Goal: Task Accomplishment & Management: Manage account settings

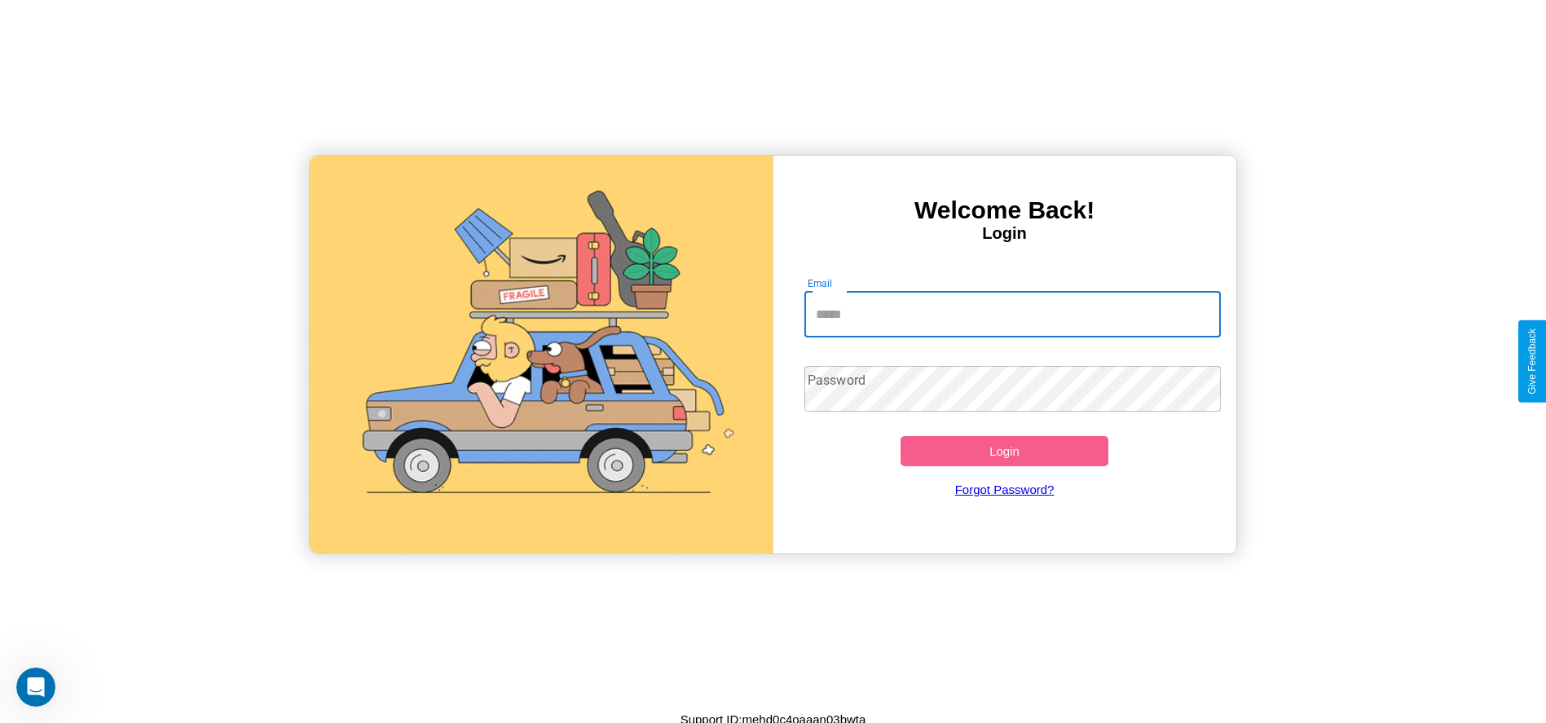
click at [1012, 314] on input "Email" at bounding box center [1013, 315] width 417 height 46
type input "**********"
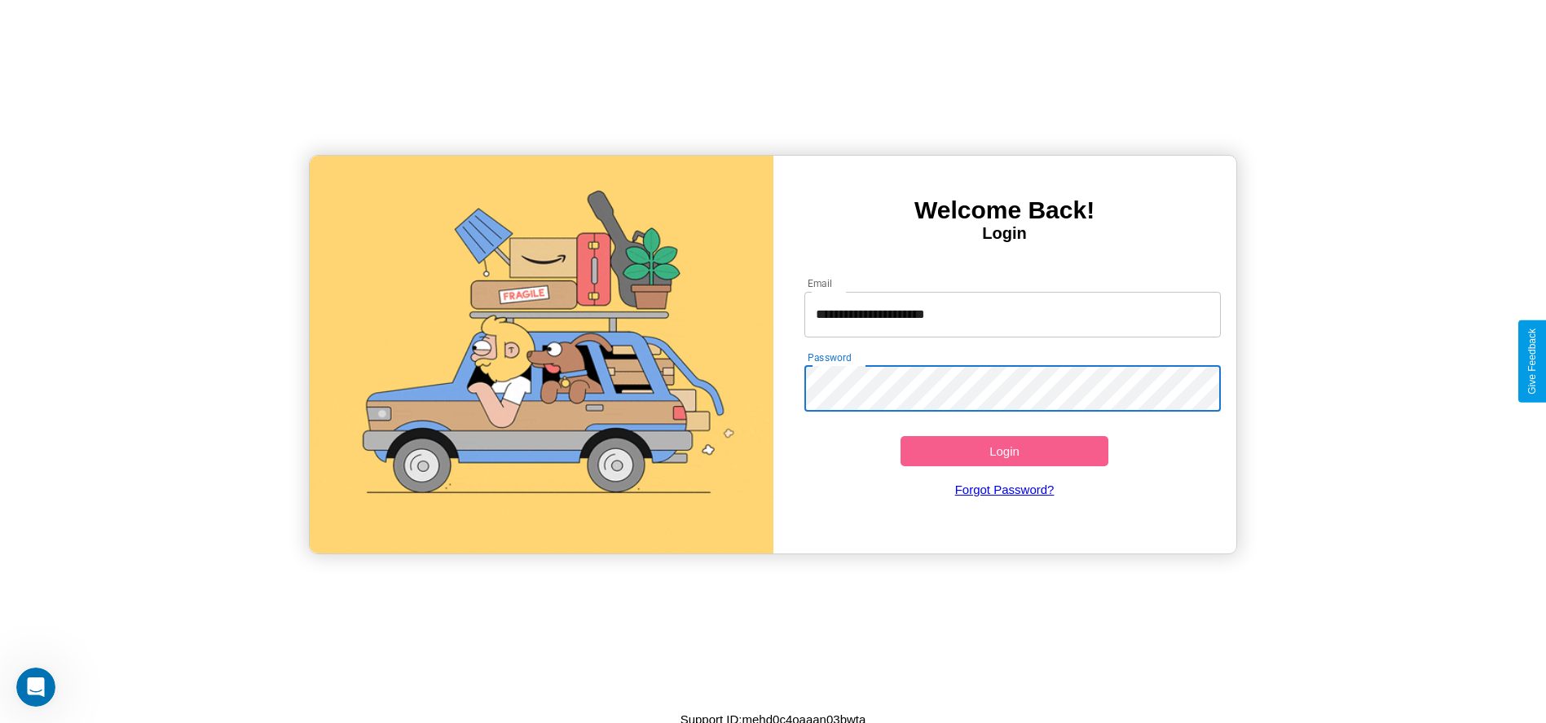
click at [1004, 451] on button "Login" at bounding box center [1005, 451] width 209 height 30
